Goal: Obtain resource: Download file/media

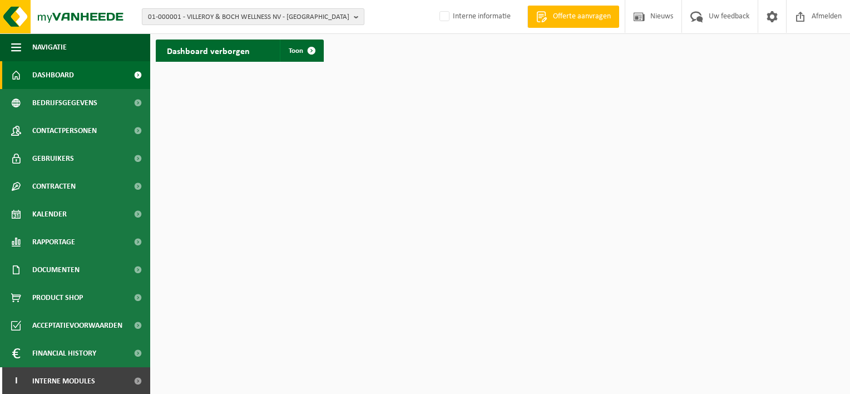
click at [267, 19] on span "01-000001 - VILLEROY & BOCH WELLNESS NV - [GEOGRAPHIC_DATA]" at bounding box center [248, 17] width 201 height 17
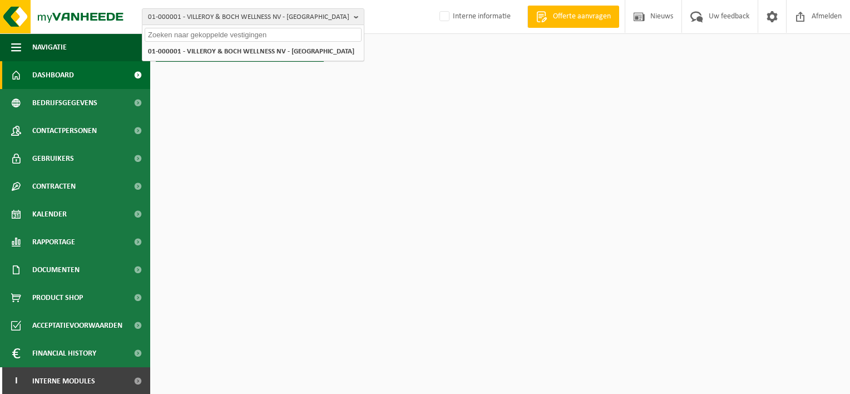
click at [218, 35] on input "text" at bounding box center [253, 35] width 217 height 14
paste input "01-051007"
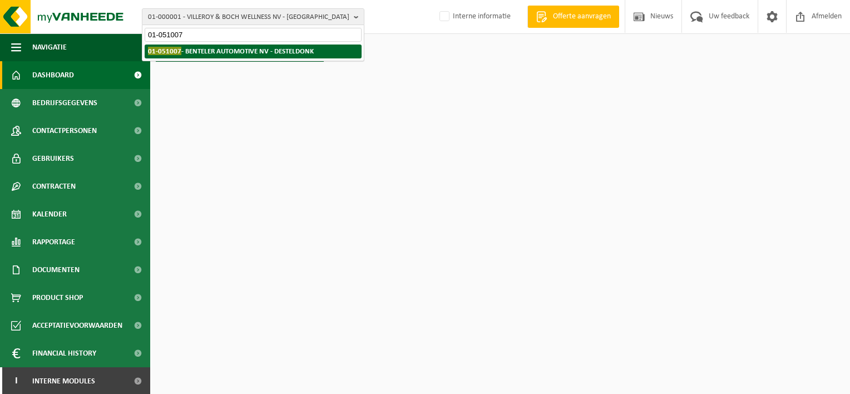
type input "01-051007"
click at [223, 49] on strong "01-051007 - BENTELER AUTOMOTIVE NV - DESTELDONK" at bounding box center [231, 51] width 166 height 8
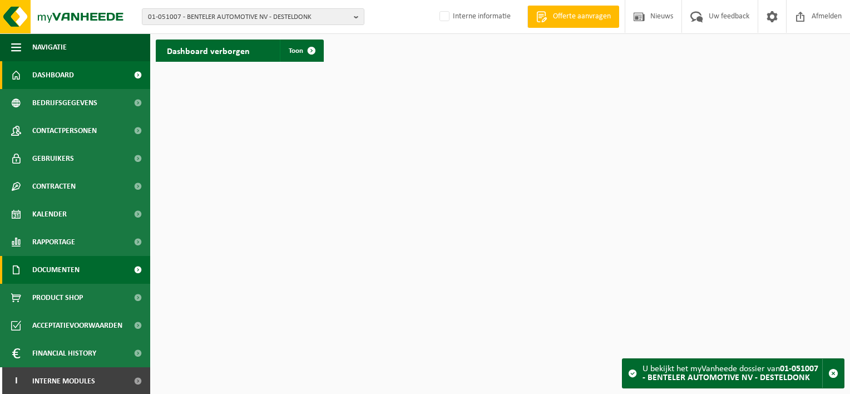
click at [129, 269] on span at bounding box center [137, 270] width 25 height 28
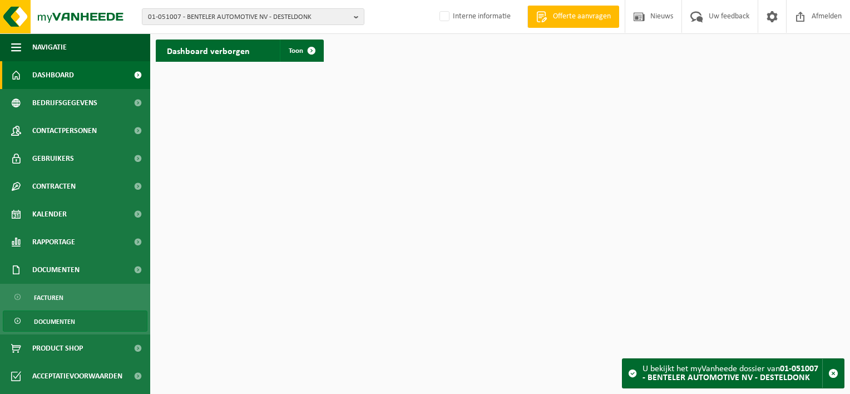
click at [57, 320] on span "Documenten" at bounding box center [54, 321] width 41 height 21
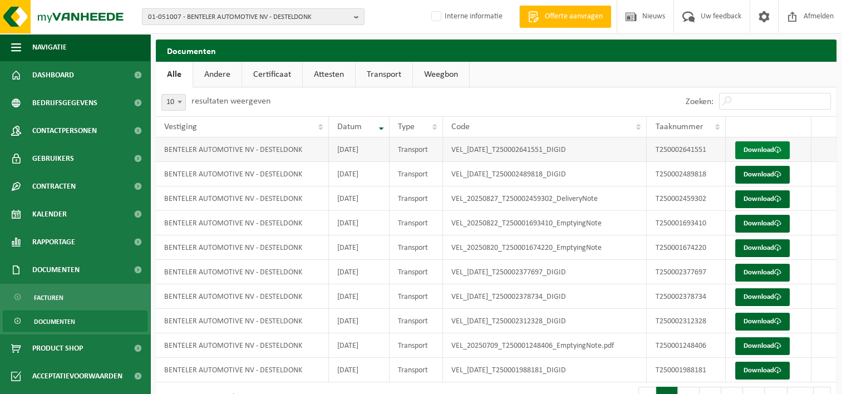
click at [763, 151] on link "Download" at bounding box center [762, 150] width 55 height 18
click at [328, 76] on link "Attesten" at bounding box center [329, 75] width 52 height 26
